Goal: Task Accomplishment & Management: Manage account settings

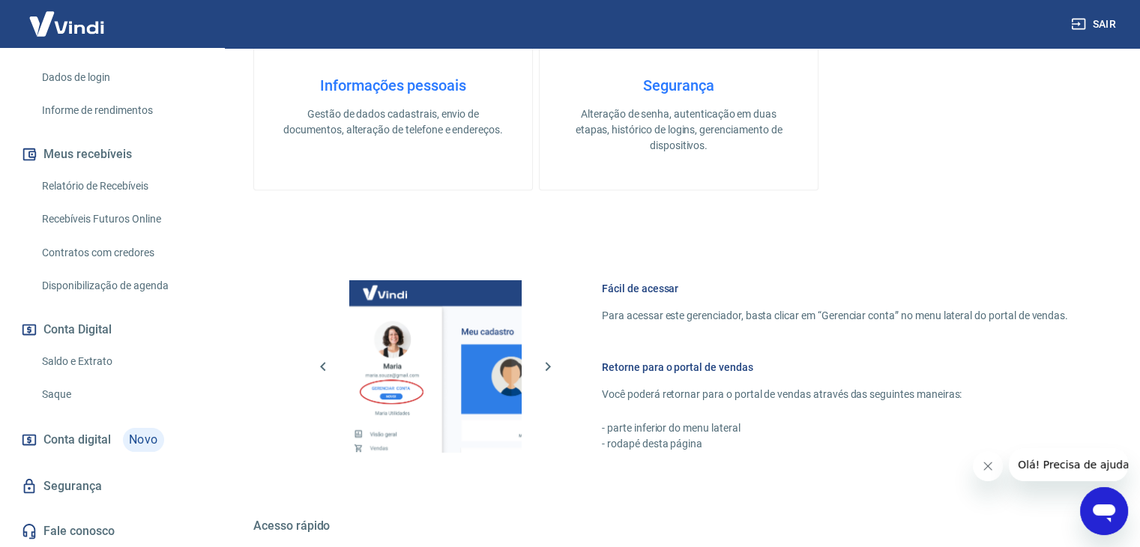
scroll to position [747, 0]
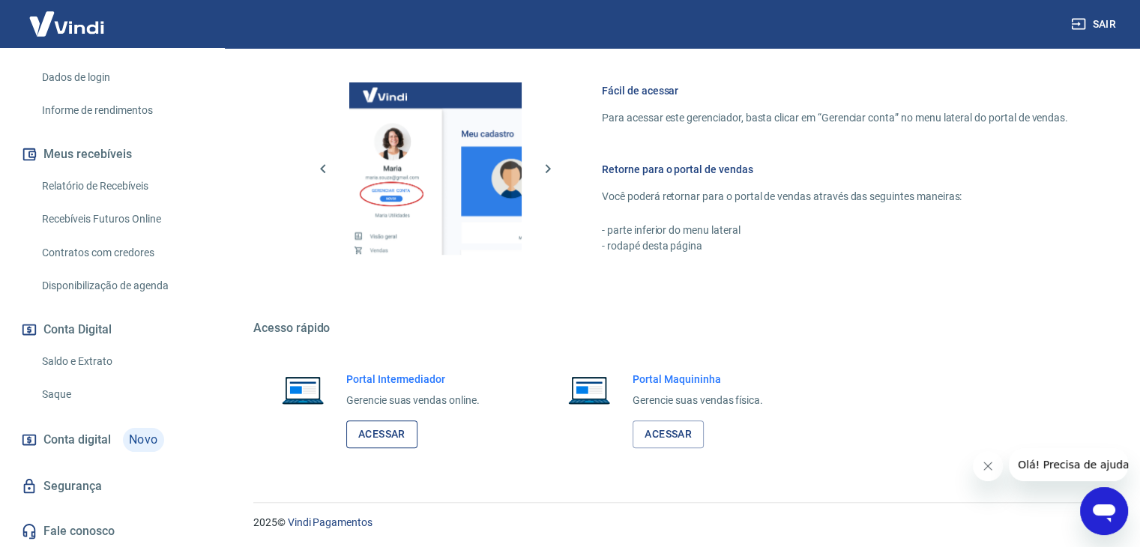
click at [376, 433] on link "Acessar" at bounding box center [381, 435] width 71 height 28
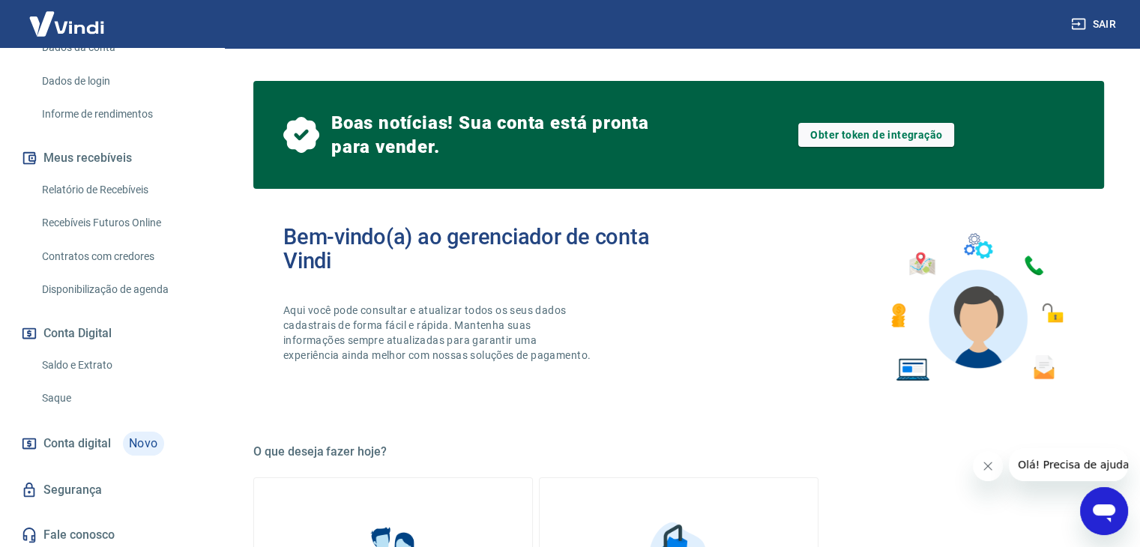
scroll to position [238, 0]
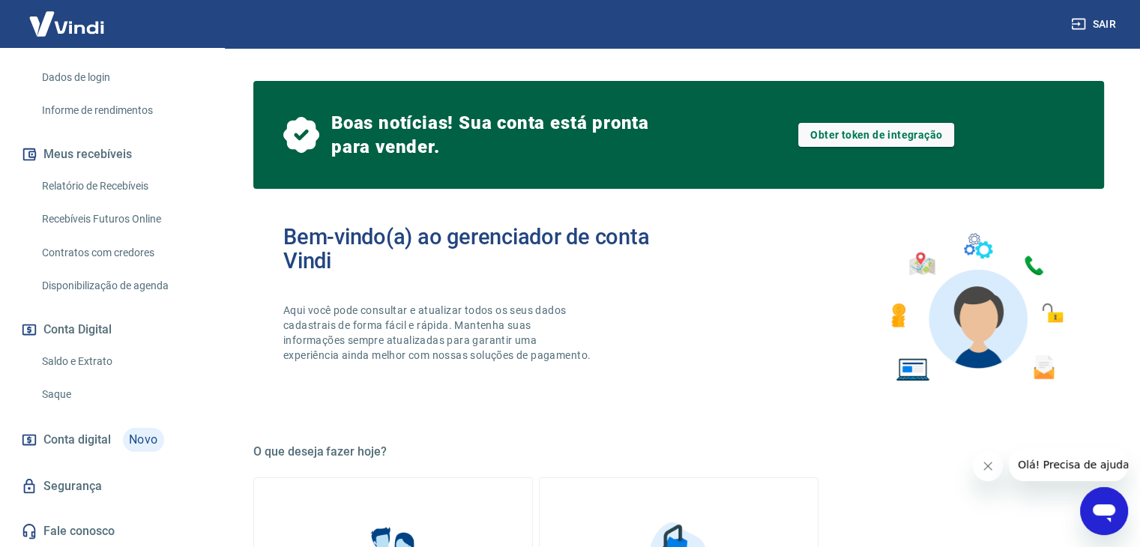
click at [111, 358] on link "Saldo e Extrato" at bounding box center [121, 361] width 170 height 31
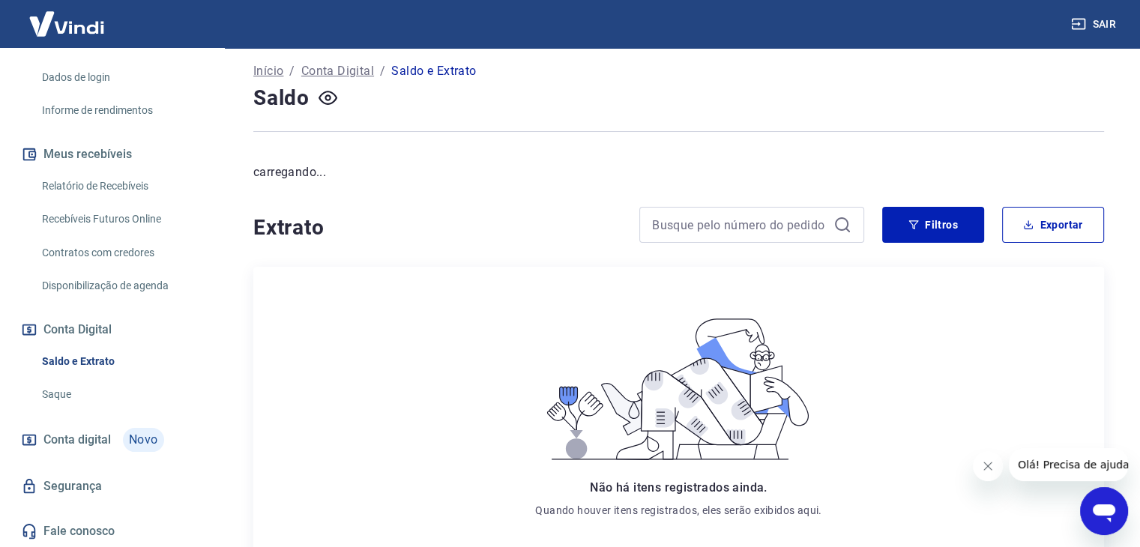
scroll to position [195, 0]
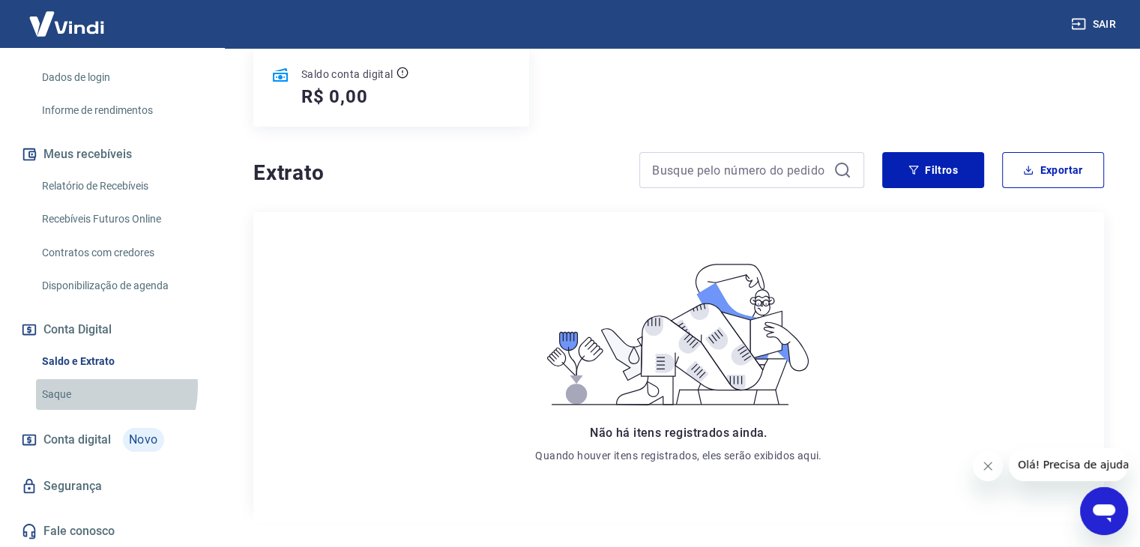
click at [85, 386] on link "Saque" at bounding box center [121, 394] width 170 height 31
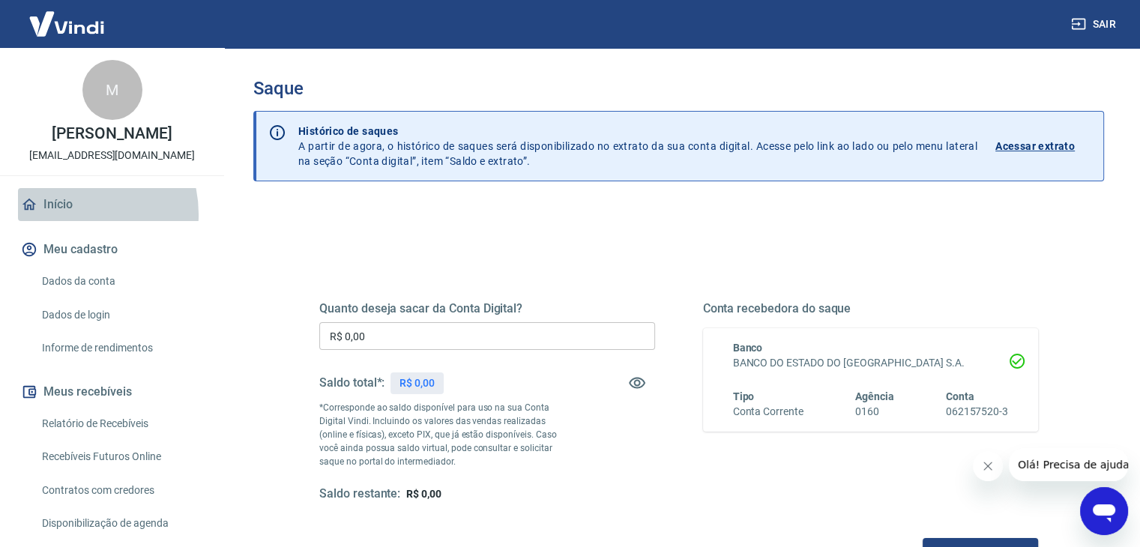
click at [70, 214] on link "Início" at bounding box center [112, 204] width 188 height 33
